Goal: Information Seeking & Learning: Learn about a topic

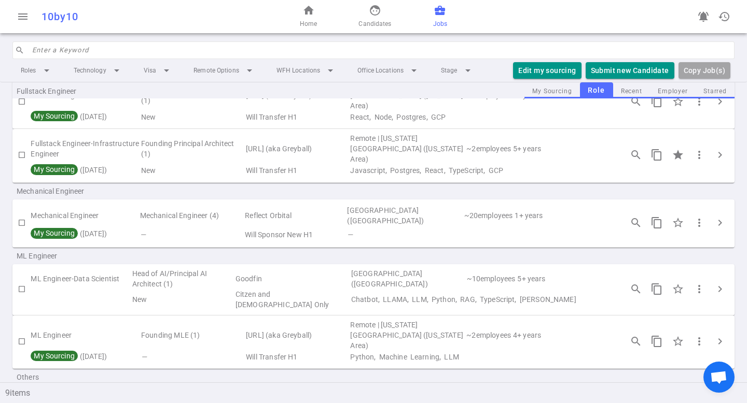
scroll to position [216, 0]
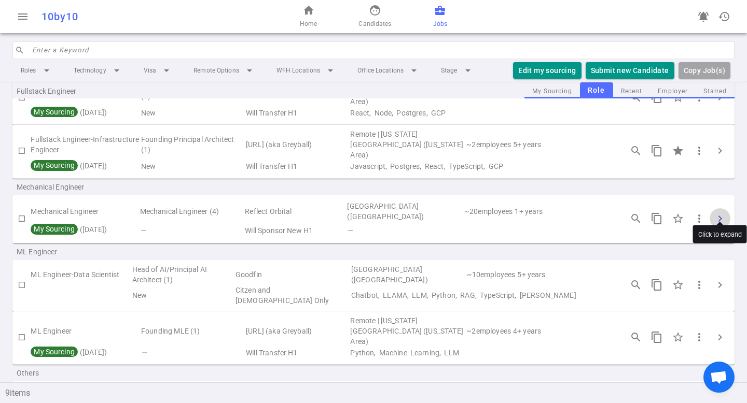
click at [723, 213] on span "chevron_right" at bounding box center [719, 219] width 12 height 12
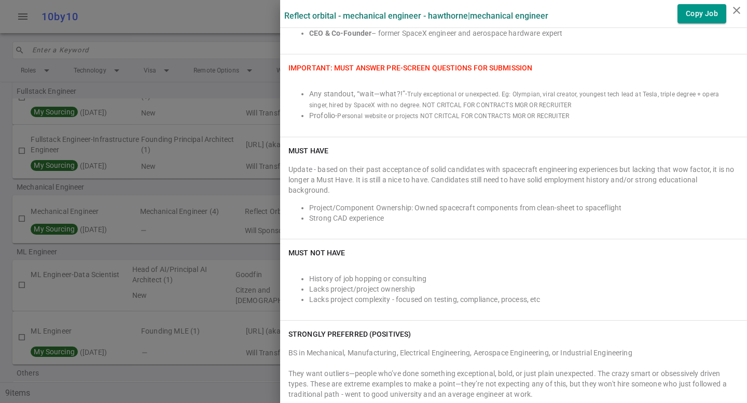
scroll to position [332, 0]
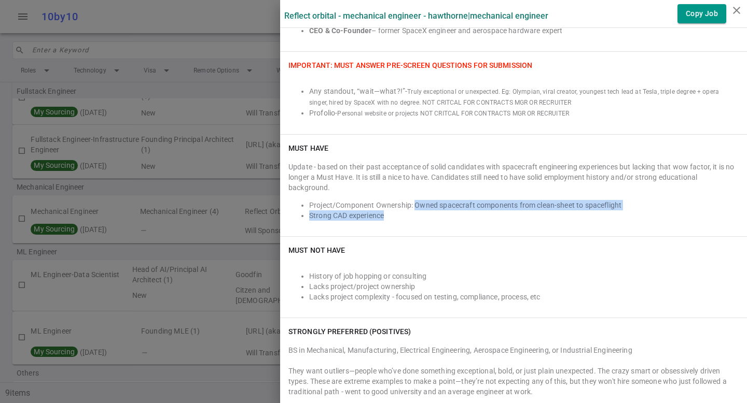
drag, startPoint x: 415, startPoint y: 195, endPoint x: 413, endPoint y: 211, distance: 15.6
click at [413, 211] on div "Update - based on their past acceptance of solid candidates with spacecraft eng…" at bounding box center [513, 195] width 450 height 66
copy ul "Owned spacecraft components from clean-sheet to spaceflight Strong CAD experien…"
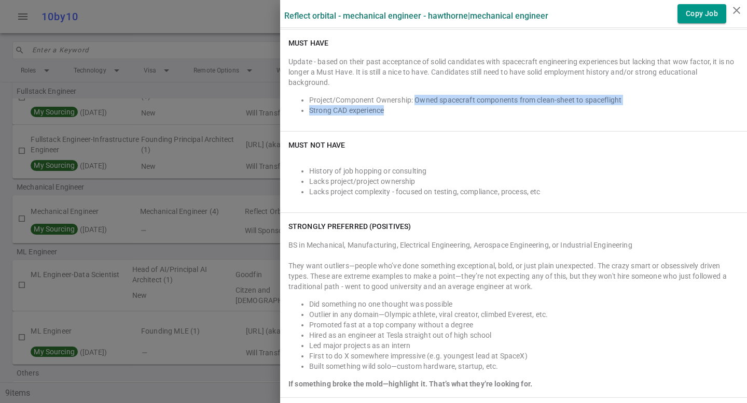
scroll to position [442, 0]
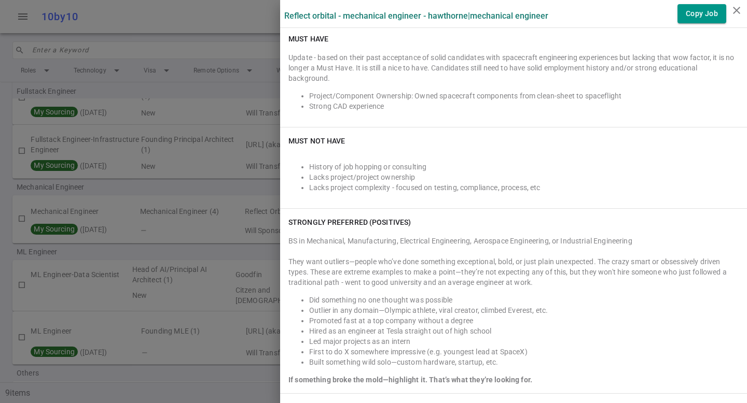
click at [545, 182] on div "History of job hopping or consulting Lacks project/project ownership Lacks proj…" at bounding box center [513, 178] width 450 height 46
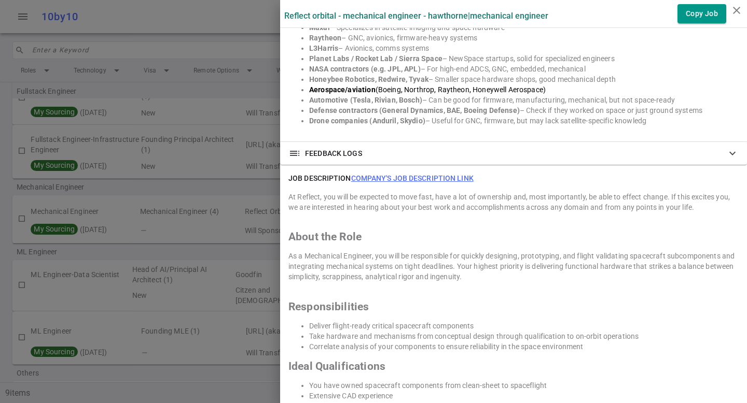
scroll to position [967, 0]
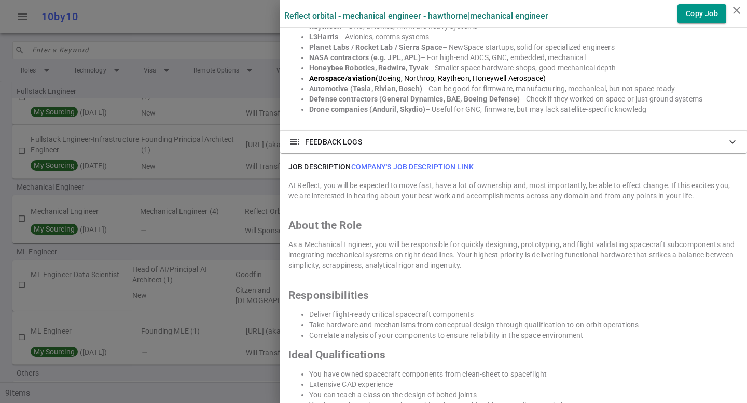
click at [443, 163] on link "Company's job description link" at bounding box center [412, 167] width 122 height 8
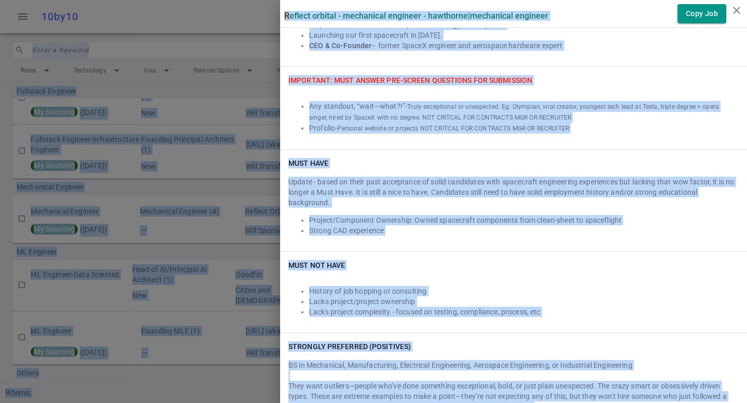
scroll to position [0, 0]
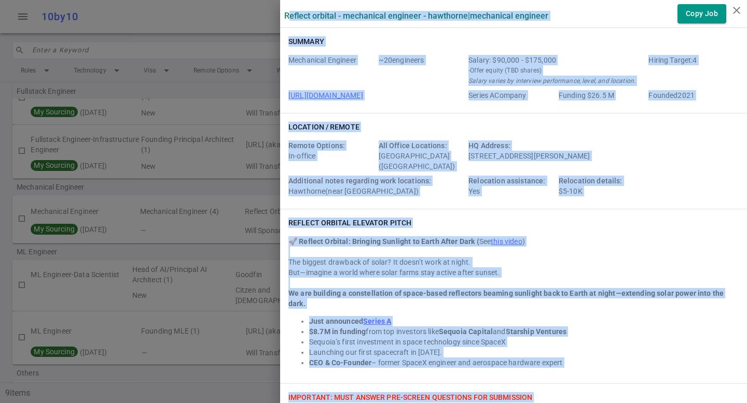
drag, startPoint x: 416, startPoint y: 384, endPoint x: 289, endPoint y: 16, distance: 389.7
copy div "Loremip Dolorsi - Ametconsec Adipisci - Elitseddo | Eiusmodtem Incididu Utla Et…"
click at [448, 269] on div "But—imagine a world where solar farms stay active after sunset." at bounding box center [513, 273] width 450 height 10
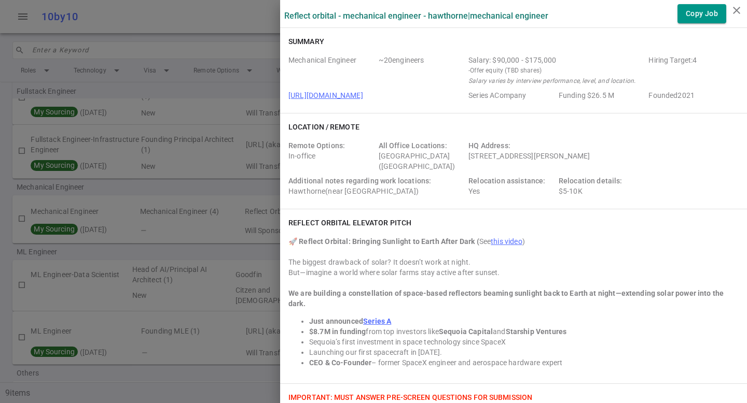
click at [331, 271] on div "But—imagine a world where solar farms stay active after sunset." at bounding box center [513, 273] width 450 height 10
drag, startPoint x: 350, startPoint y: 240, endPoint x: 471, endPoint y: 239, distance: 120.8
click at [472, 239] on strong "🚀 Reflect Orbital: Bringing Sunlight to Earth After Dark (" at bounding box center [383, 241] width 191 height 8
copy strong "ringing Sunlight to Earth After Dark"
click at [387, 291] on strong "We are building a constellation of space-based reflectors beaming sunlight back…" at bounding box center [505, 298] width 435 height 19
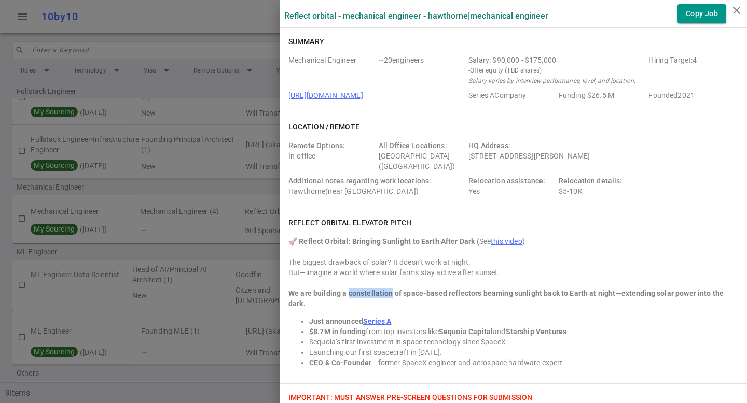
click at [387, 291] on strong "We are building a constellation of space-based reflectors beaming sunlight back…" at bounding box center [505, 298] width 435 height 19
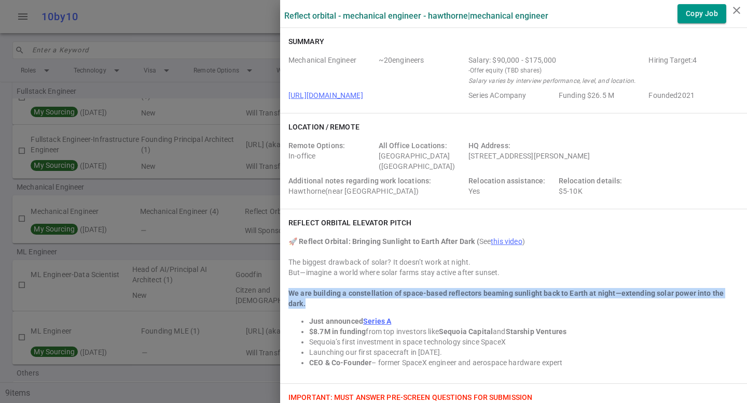
click at [387, 291] on strong "We are building a constellation of space-based reflectors beaming sunlight back…" at bounding box center [505, 298] width 435 height 19
copy strong "We are building a constellation of space-based reflectors beaming sunlight back…"
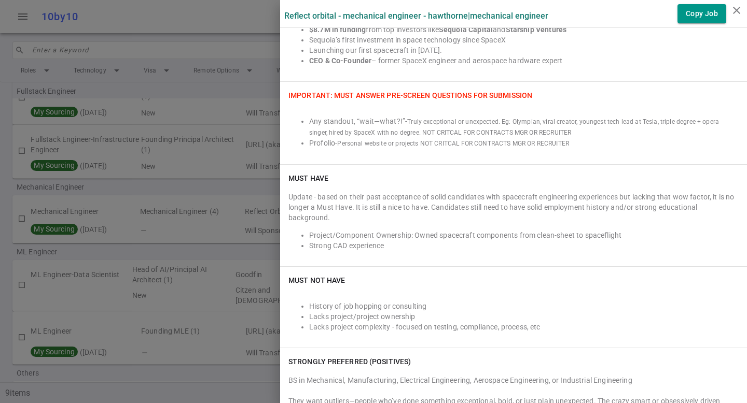
scroll to position [149, 0]
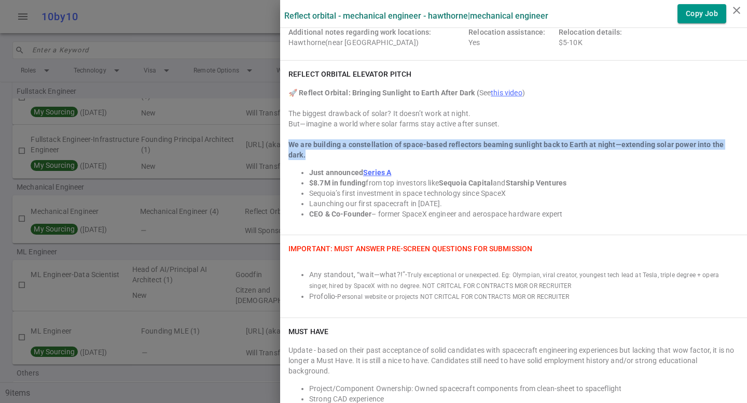
click at [427, 145] on strong "We are building a constellation of space-based reflectors beaming sunlight back…" at bounding box center [505, 150] width 435 height 19
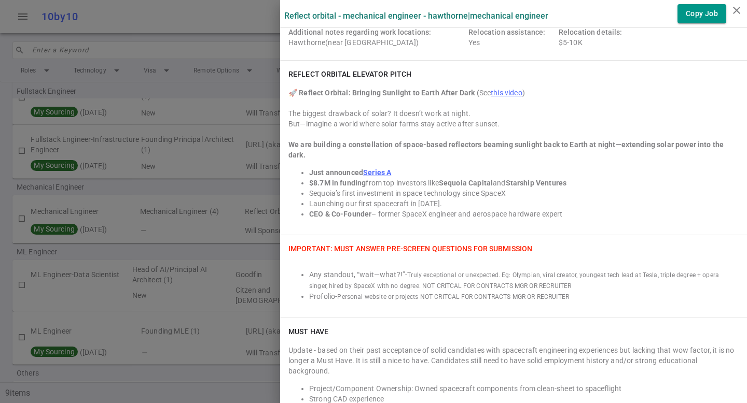
scroll to position [132, 0]
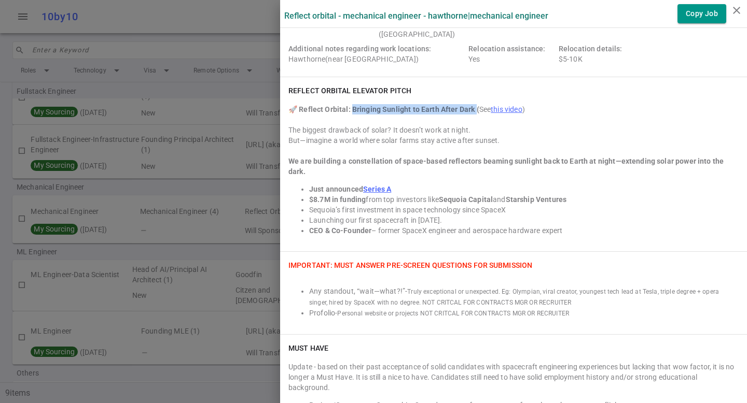
drag, startPoint x: 350, startPoint y: 107, endPoint x: 472, endPoint y: 108, distance: 121.9
click at [473, 108] on strong "🚀 Reflect Orbital: Bringing Sunlight to Earth After Dark (" at bounding box center [383, 109] width 191 height 8
copy strong "ringing Sunlight to Earth After Dark ("
click at [377, 275] on div "Any standout, “wait—what?!” - Truly exceptional or unexpected. Eg: Olympian, vi…" at bounding box center [513, 297] width 450 height 44
click at [353, 160] on strong "We are building a constellation of space-based reflectors beaming sunlight back…" at bounding box center [505, 166] width 435 height 19
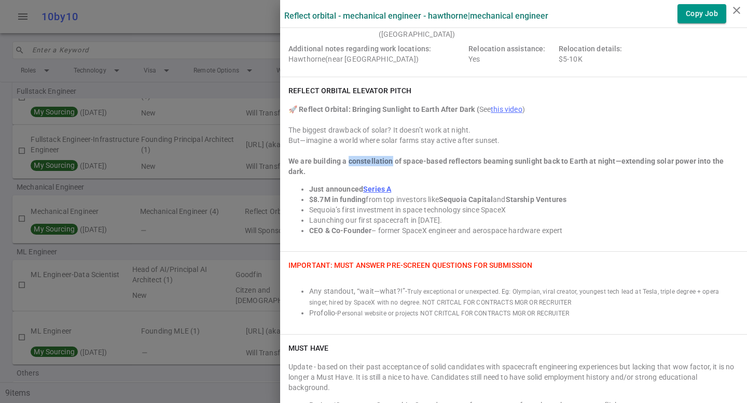
click at [353, 160] on strong "We are building a constellation of space-based reflectors beaming sunlight back…" at bounding box center [505, 166] width 435 height 19
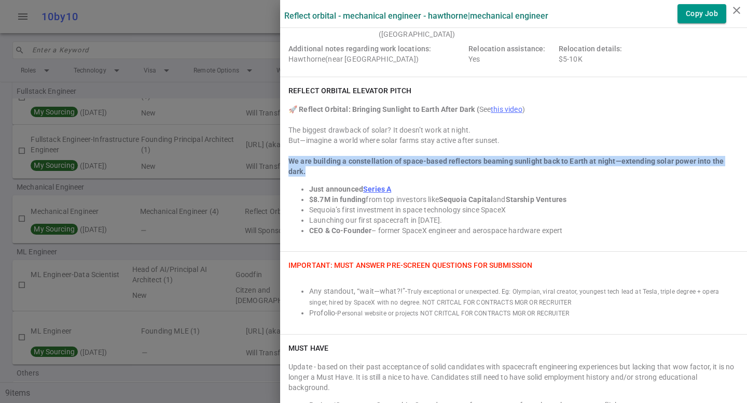
click at [353, 160] on strong "We are building a constellation of space-based reflectors beaming sunlight back…" at bounding box center [505, 166] width 435 height 19
copy strong "We are building a constellation of space-based reflectors beaming sunlight back…"
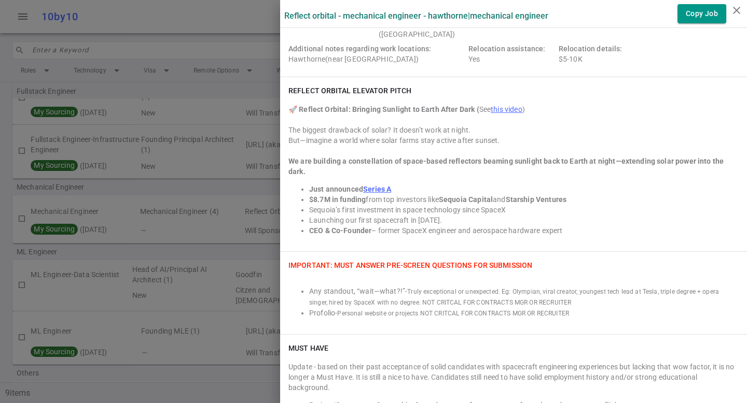
click at [424, 150] on div at bounding box center [513, 151] width 450 height 10
drag, startPoint x: 349, startPoint y: 108, endPoint x: 472, endPoint y: 108, distance: 122.9
click at [472, 108] on strong "🚀 Reflect Orbital: Bringing Sunlight to Earth After Dark (" at bounding box center [383, 109] width 191 height 8
copy strong "ringing Sunlight to Earth After Dark"
